Goal: Task Accomplishment & Management: Manage account settings

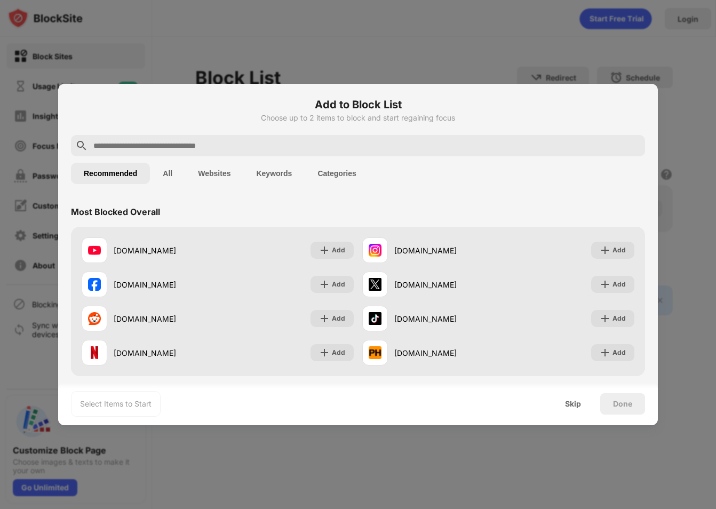
click at [173, 148] on input "text" at bounding box center [366, 145] width 548 height 13
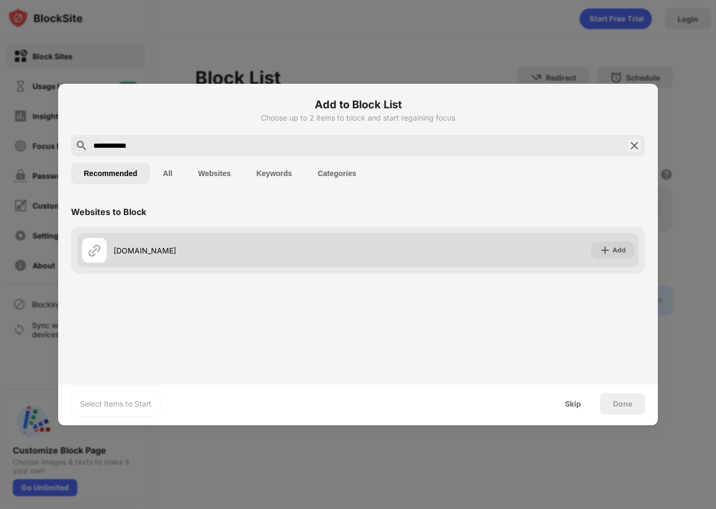
type input "**********"
click at [208, 252] on div "sellitems.gg" at bounding box center [236, 250] width 244 height 11
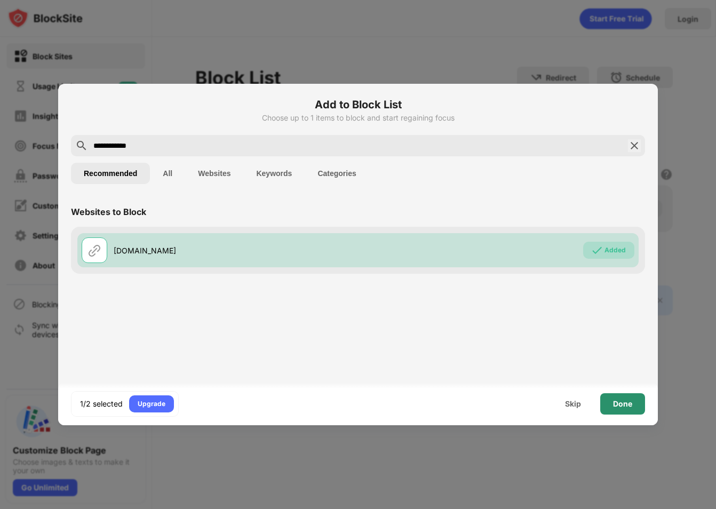
click at [629, 405] on div "Done" at bounding box center [622, 404] width 19 height 9
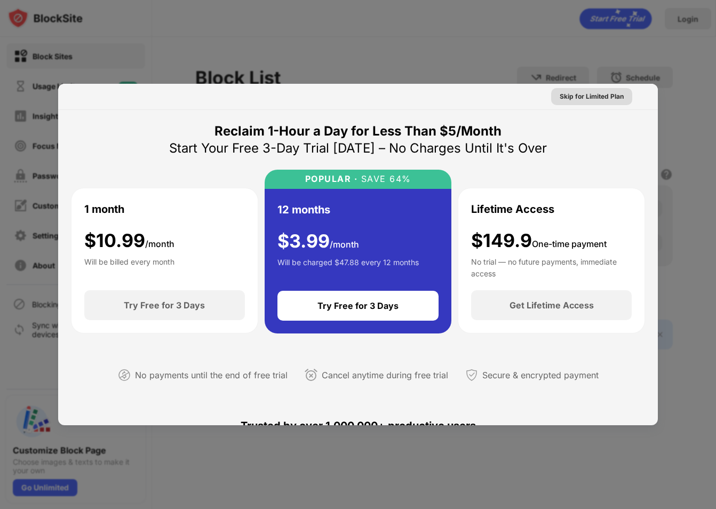
click at [572, 64] on div at bounding box center [358, 254] width 716 height 509
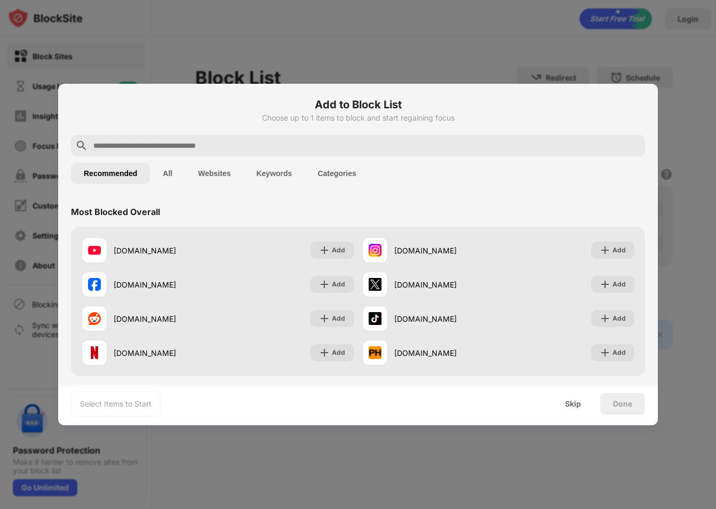
click at [454, 21] on div at bounding box center [358, 254] width 716 height 509
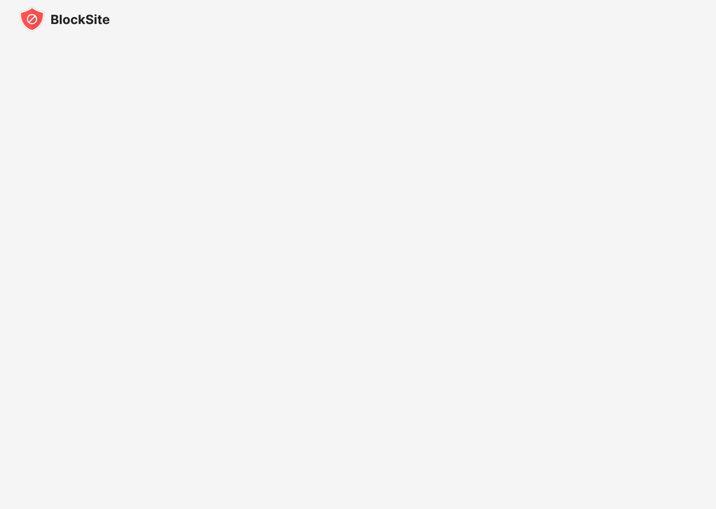
drag, startPoint x: 369, startPoint y: 30, endPoint x: 361, endPoint y: 28, distance: 8.7
click at [120, 26] on div at bounding box center [358, 19] width 716 height 38
drag, startPoint x: 105, startPoint y: 19, endPoint x: 99, endPoint y: 15, distance: 7.0
click at [99, 15] on img at bounding box center [64, 19] width 91 height 26
click at [105, 16] on img at bounding box center [64, 19] width 91 height 26
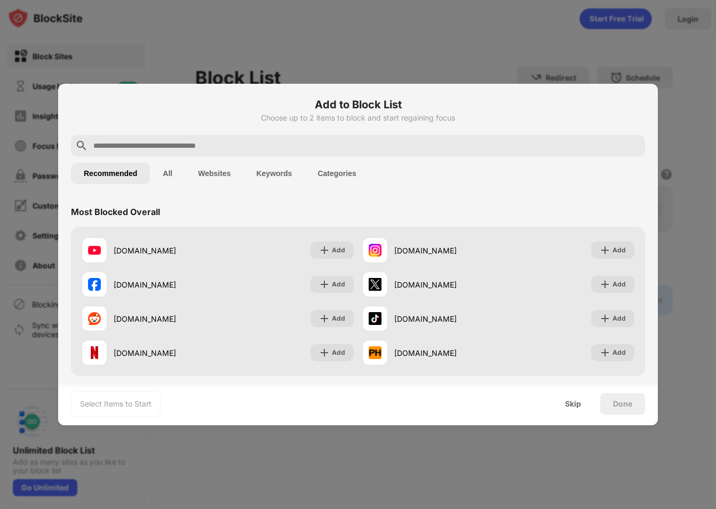
click at [268, 144] on input "text" at bounding box center [366, 145] width 548 height 13
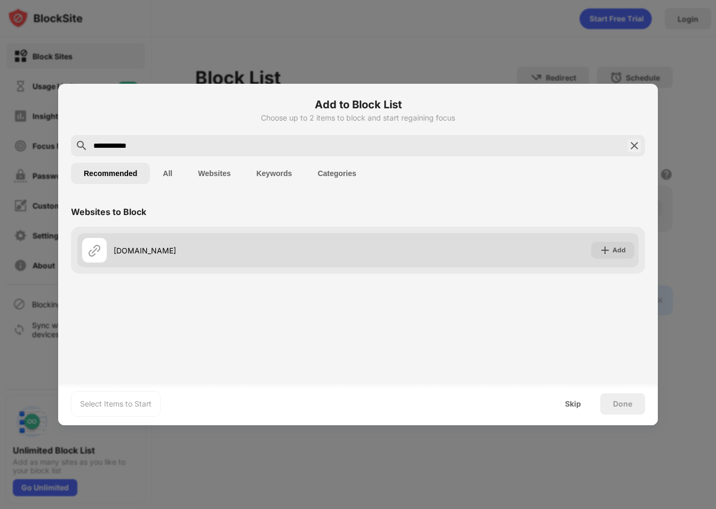
type input "**********"
click at [179, 242] on div "sellitems.gg" at bounding box center [220, 250] width 276 height 26
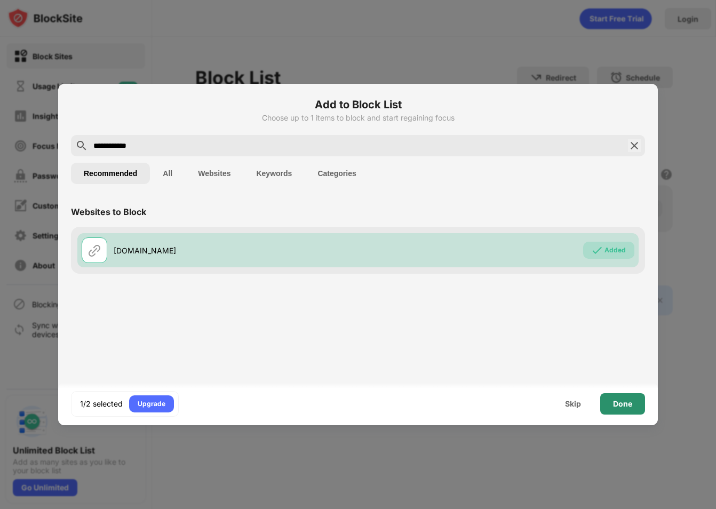
click at [627, 395] on div "Done" at bounding box center [622, 403] width 45 height 21
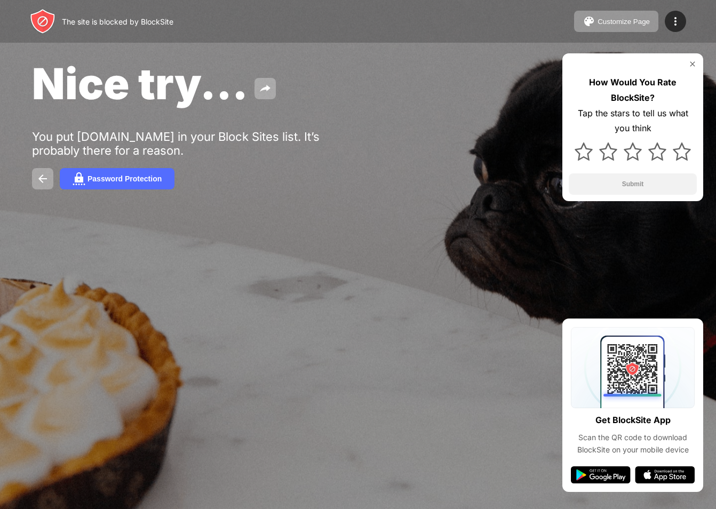
click at [117, 20] on div "The site is blocked by BlockSite" at bounding box center [118, 21] width 112 height 9
click at [150, 175] on div "Password Protection" at bounding box center [125, 178] width 74 height 9
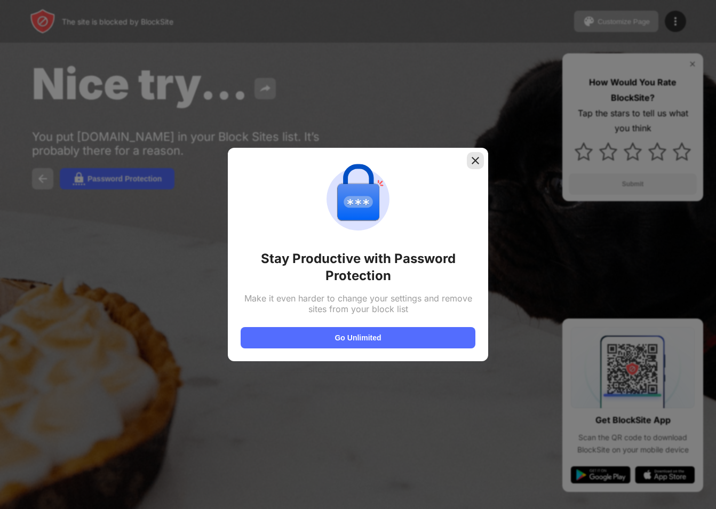
click at [475, 158] on img at bounding box center [475, 160] width 11 height 11
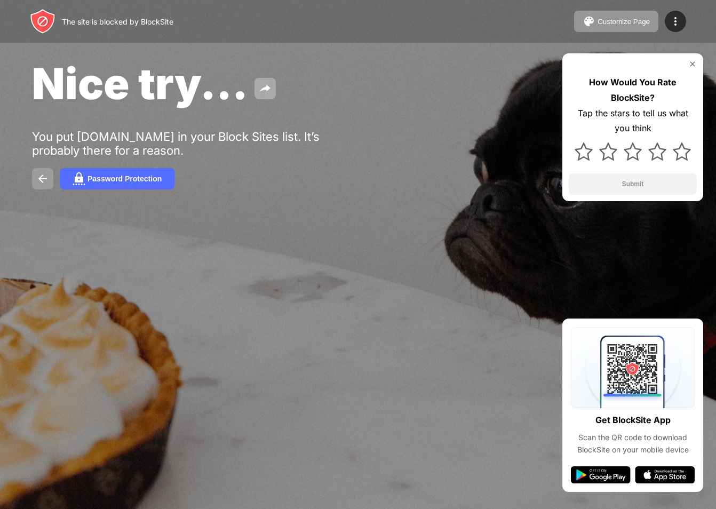
click at [52, 174] on button at bounding box center [42, 178] width 21 height 21
